Goal: Information Seeking & Learning: Learn about a topic

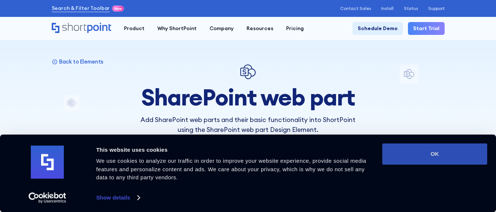
click at [407, 152] on button "OK" at bounding box center [434, 153] width 105 height 21
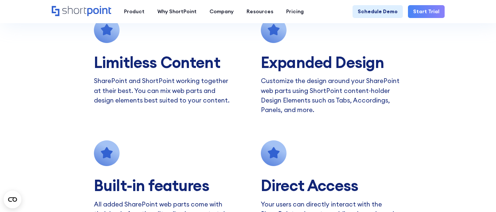
scroll to position [831, 0]
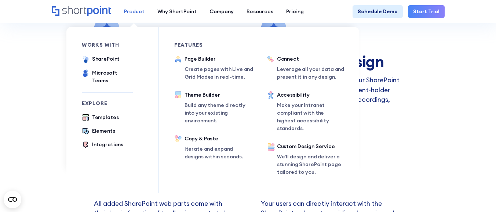
click at [140, 14] on div "Product" at bounding box center [134, 12] width 21 height 8
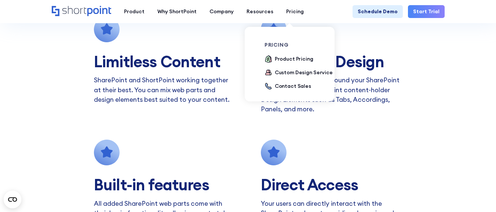
click at [289, 54] on div "pricing Product Pricing Custom Design Service Contact Sales" at bounding box center [301, 66] width 72 height 48
click at [289, 56] on div "Product Pricing" at bounding box center [294, 59] width 39 height 8
